Goal: Navigation & Orientation: Find specific page/section

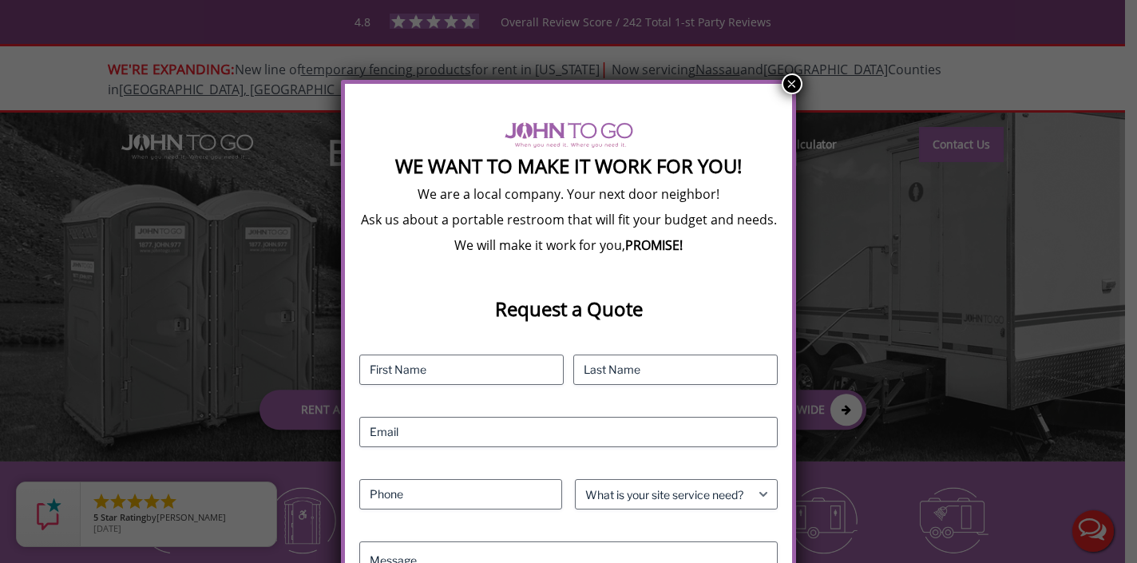
click at [792, 85] on button "×" at bounding box center [791, 83] width 21 height 21
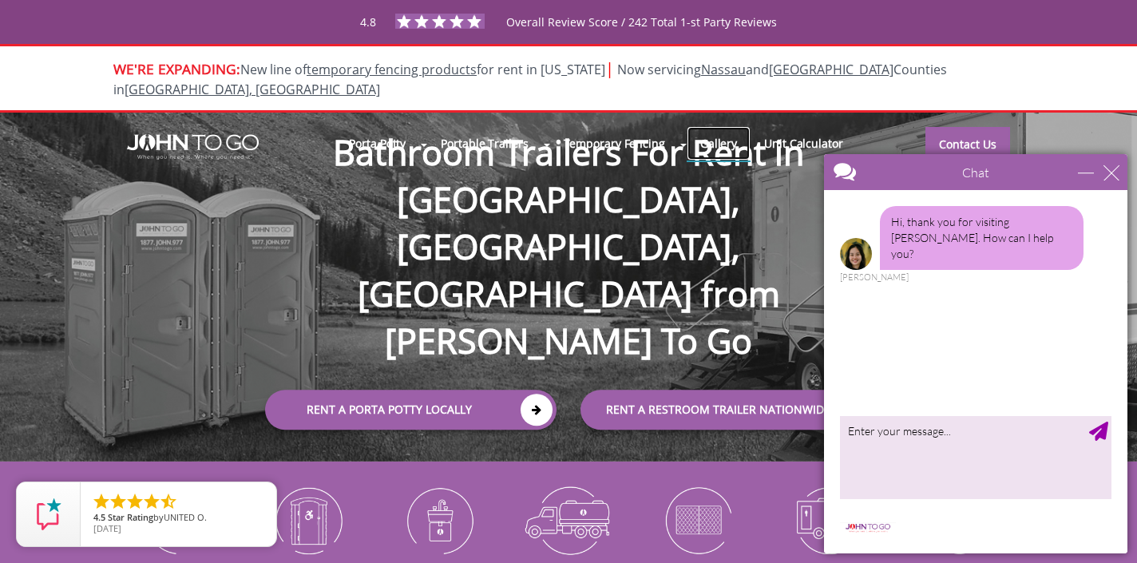
click at [704, 126] on link "Gallery" at bounding box center [718, 143] width 64 height 34
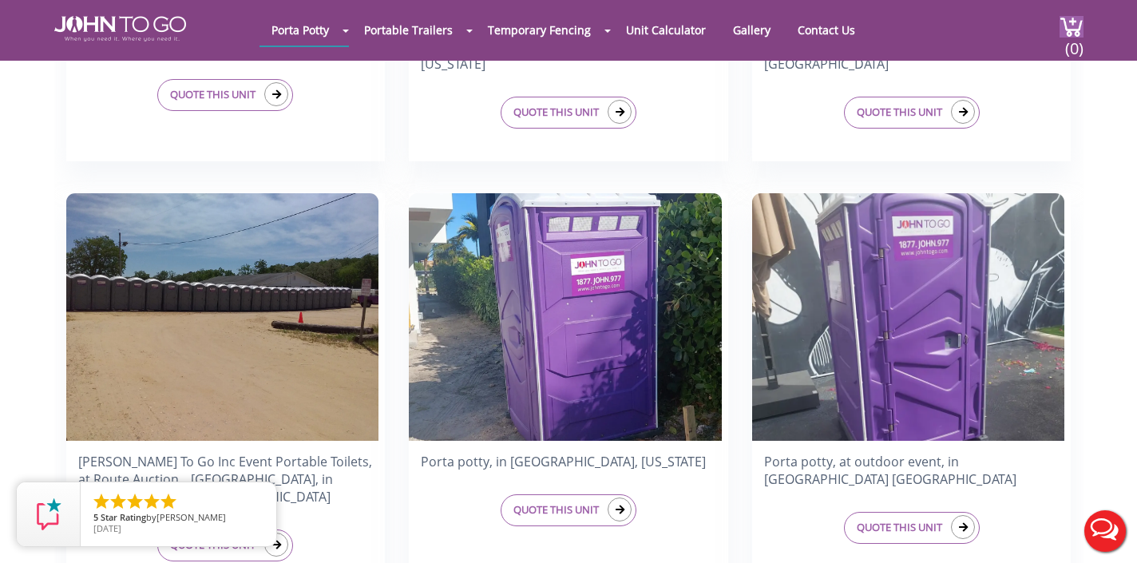
scroll to position [1561, 0]
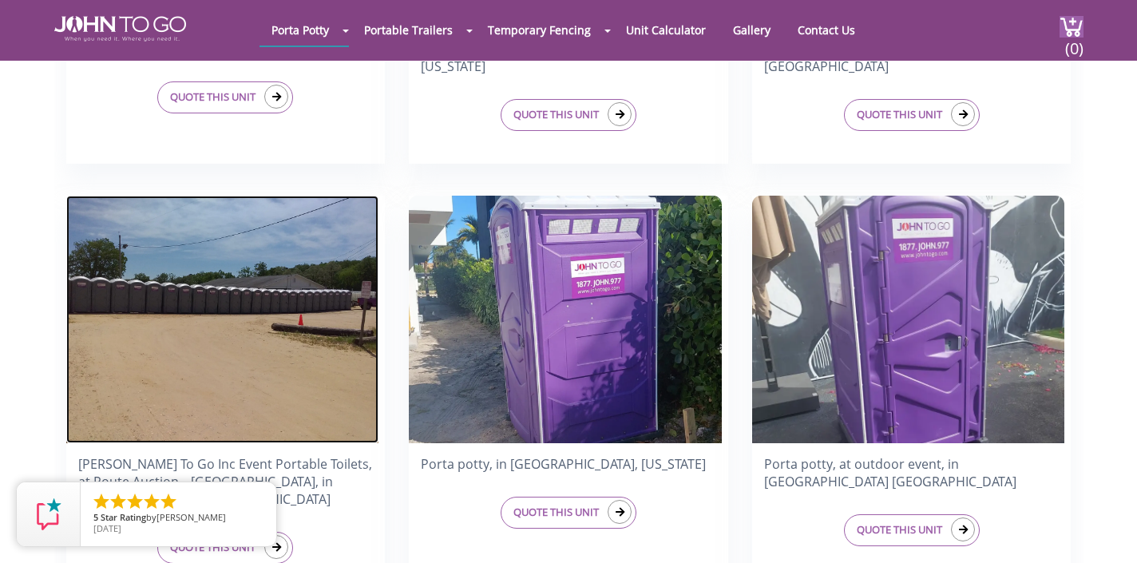
click at [311, 349] on img at bounding box center [222, 319] width 313 height 247
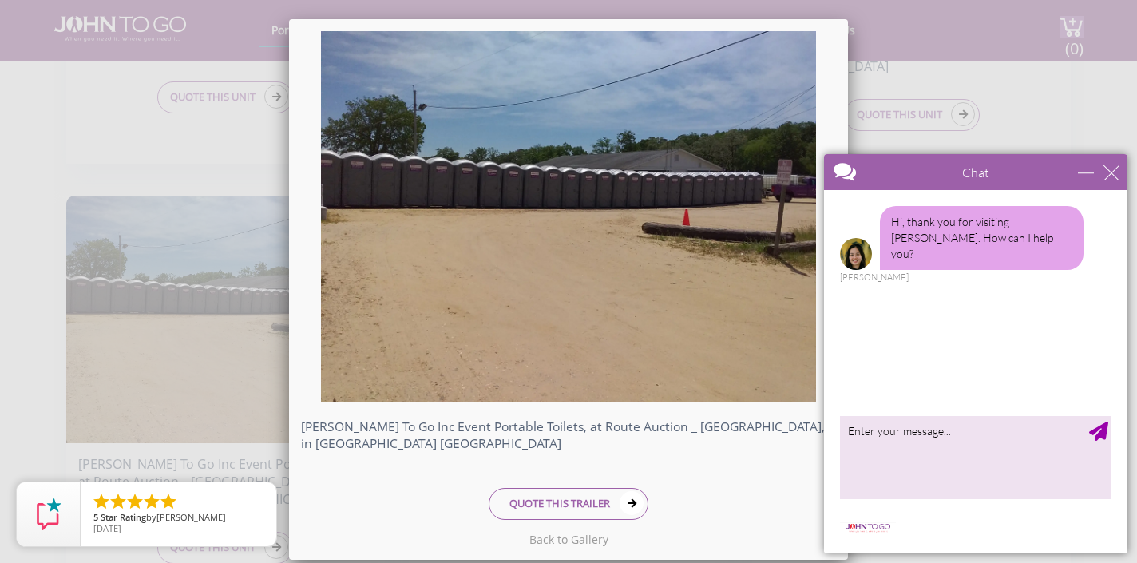
click at [250, 197] on div "[PERSON_NAME] To Go Inc Event Portable Toilets, at Route Auction _ [GEOGRAPHIC_…" at bounding box center [568, 281] width 1137 height 563
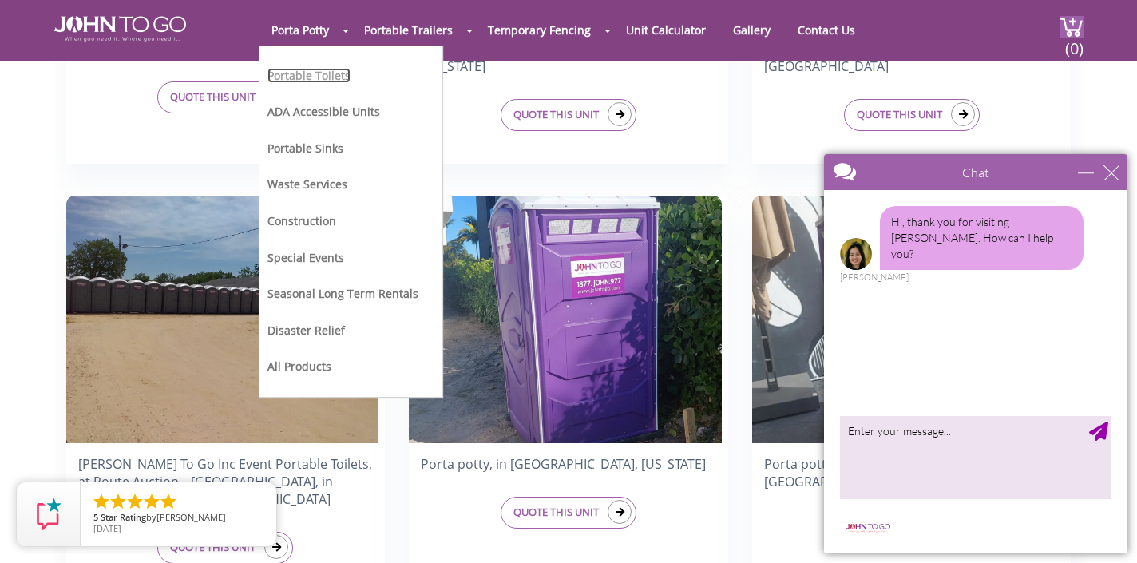
click at [325, 73] on link "Portable Toilets" at bounding box center [308, 75] width 83 height 15
